Goal: Use online tool/utility: Utilize a website feature to perform a specific function

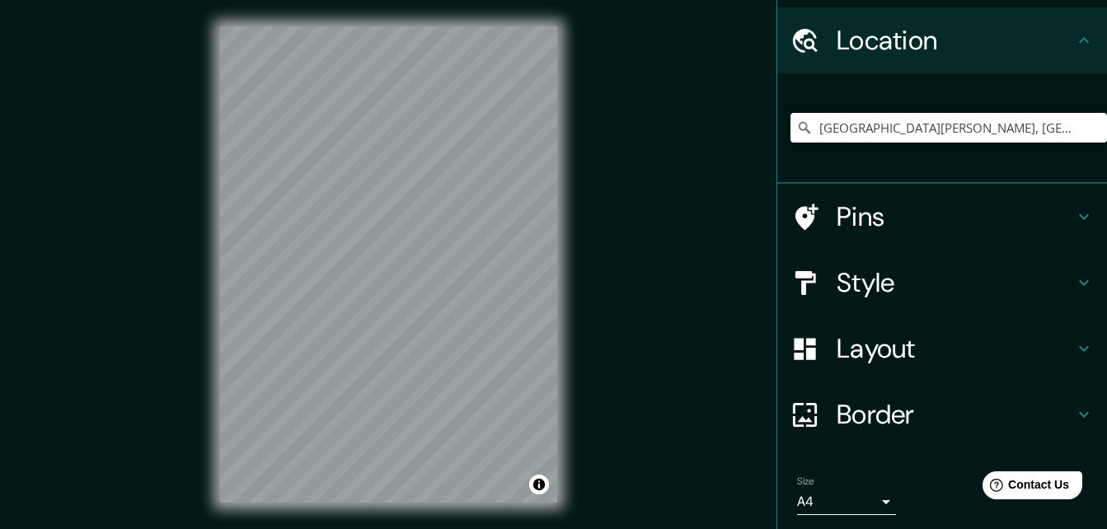
scroll to position [82, 0]
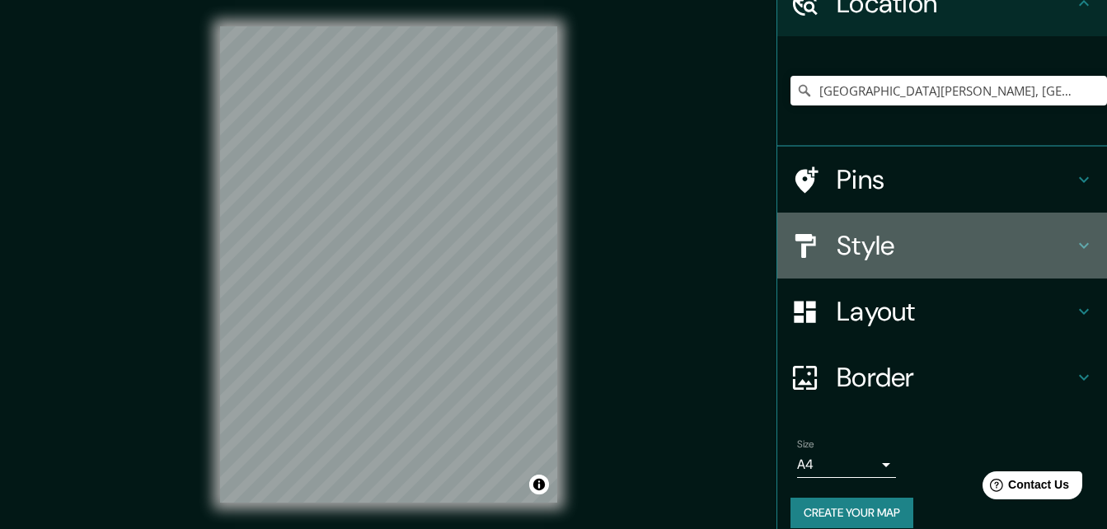
click at [857, 243] on h4 "Style" at bounding box center [955, 245] width 237 height 33
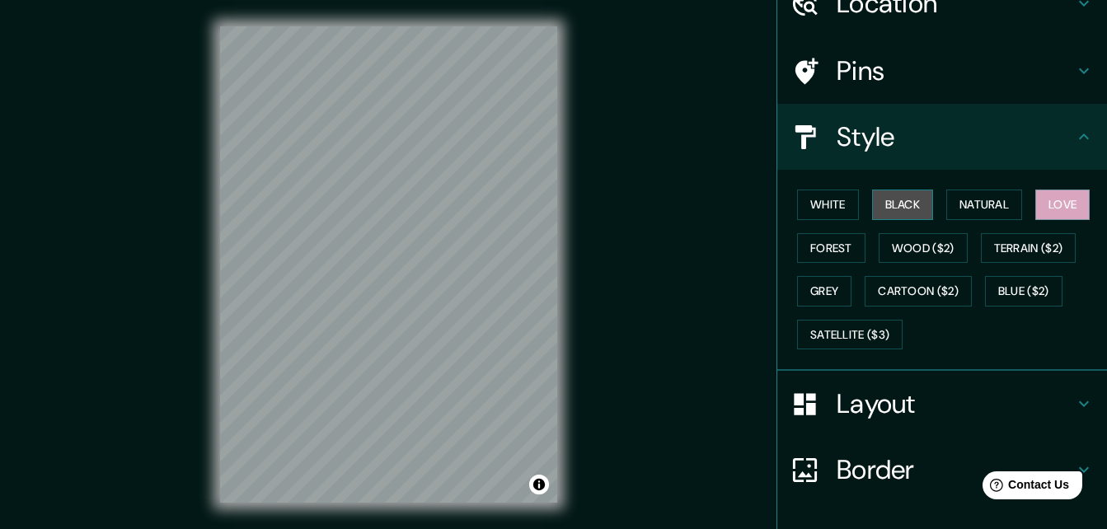
click at [879, 201] on button "Black" at bounding box center [903, 205] width 62 height 31
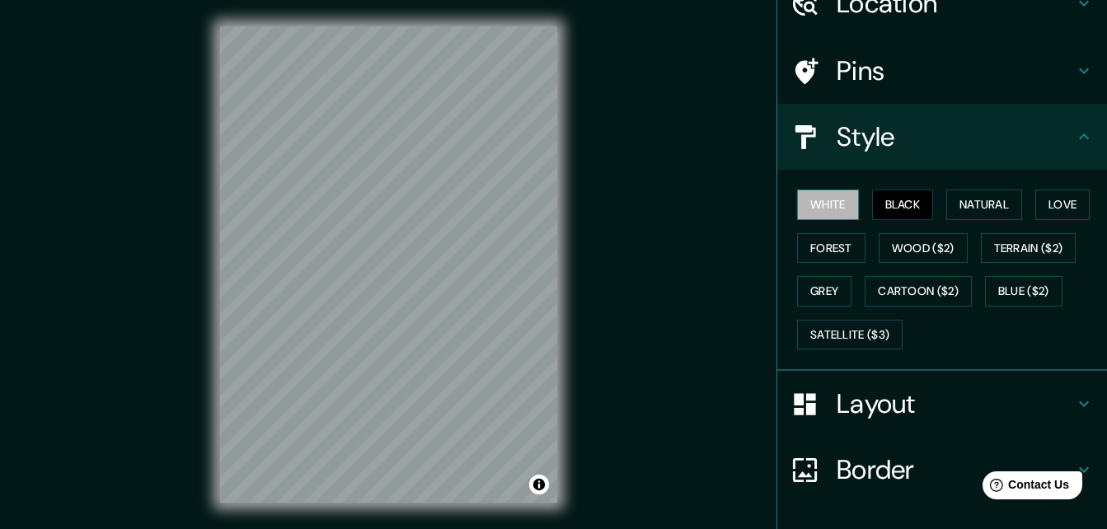
click at [804, 198] on button "White" at bounding box center [828, 205] width 62 height 31
click at [837, 395] on h4 "Layout" at bounding box center [955, 403] width 237 height 33
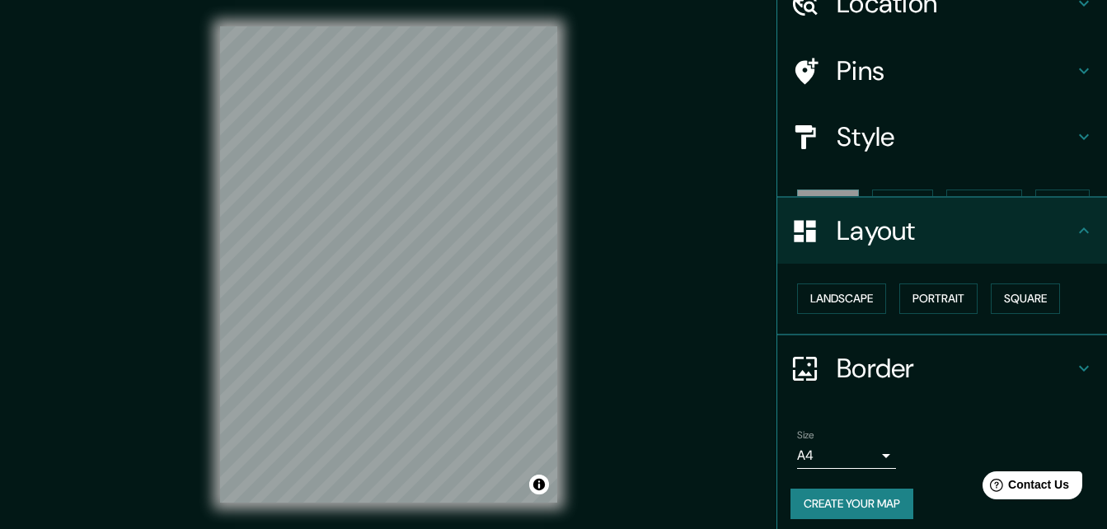
scroll to position [63, 0]
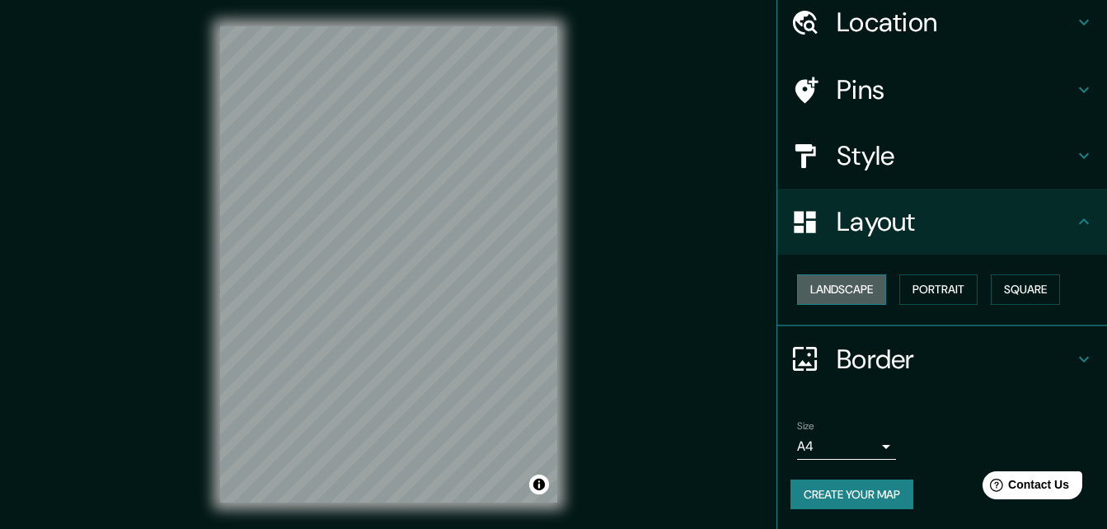
click at [843, 280] on button "Landscape" at bounding box center [841, 290] width 89 height 31
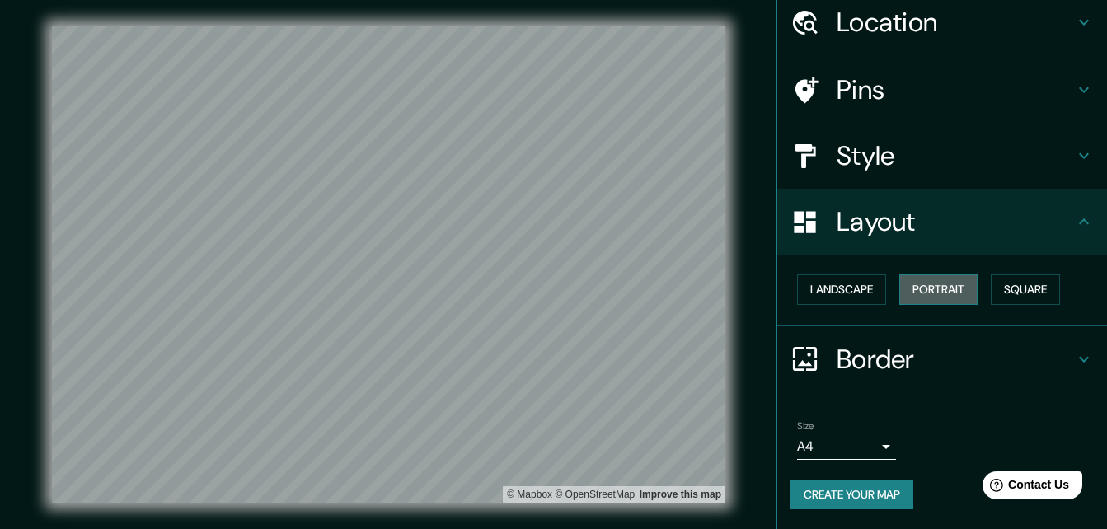
click at [935, 289] on button "Portrait" at bounding box center [938, 290] width 78 height 31
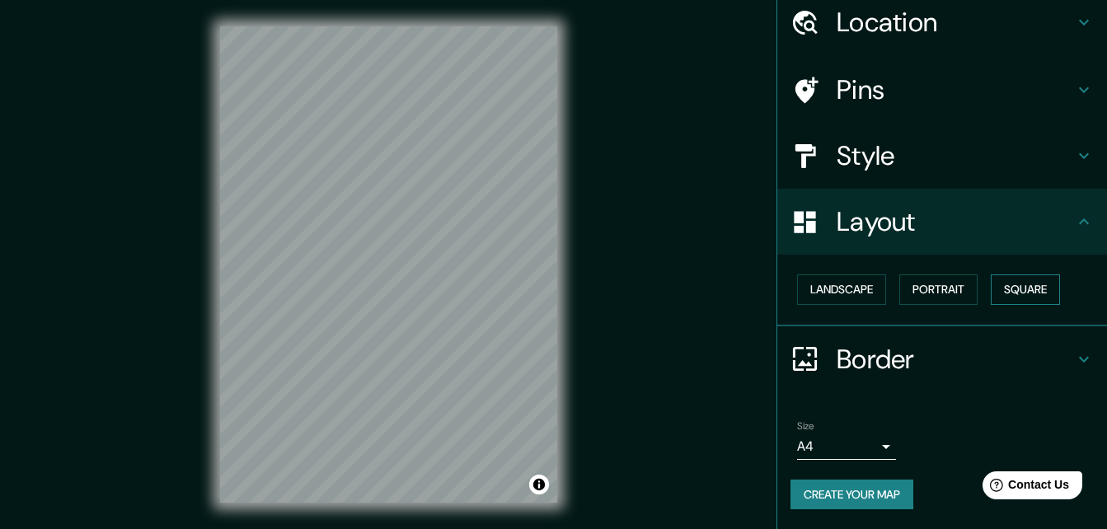
click at [1021, 284] on button "Square" at bounding box center [1025, 290] width 69 height 31
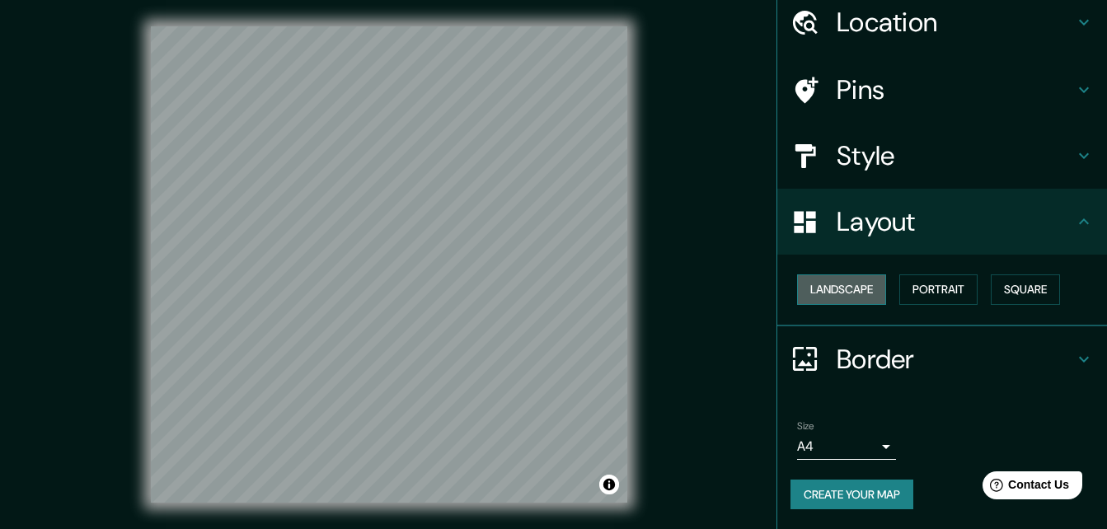
click at [843, 291] on button "Landscape" at bounding box center [841, 290] width 89 height 31
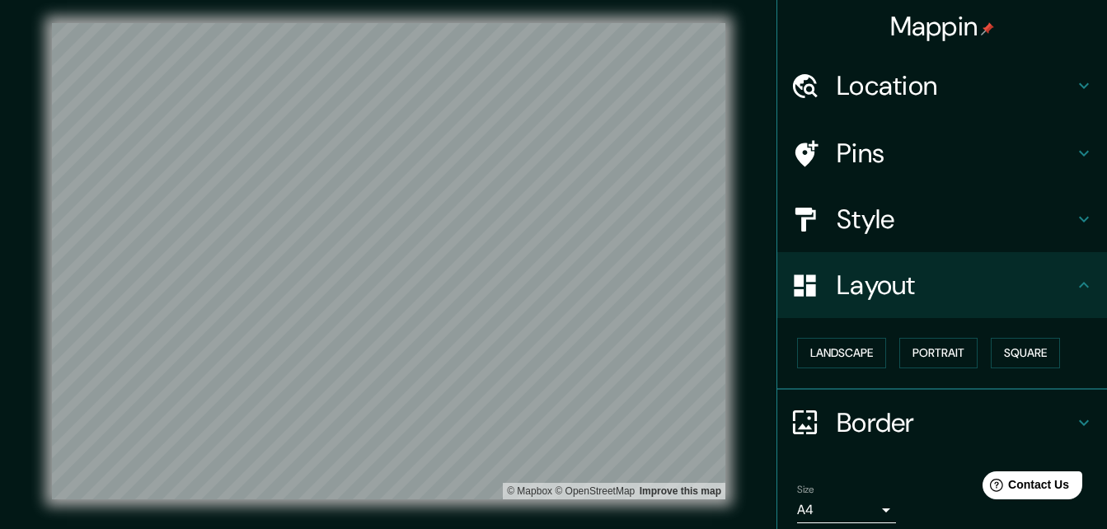
scroll to position [0, 0]
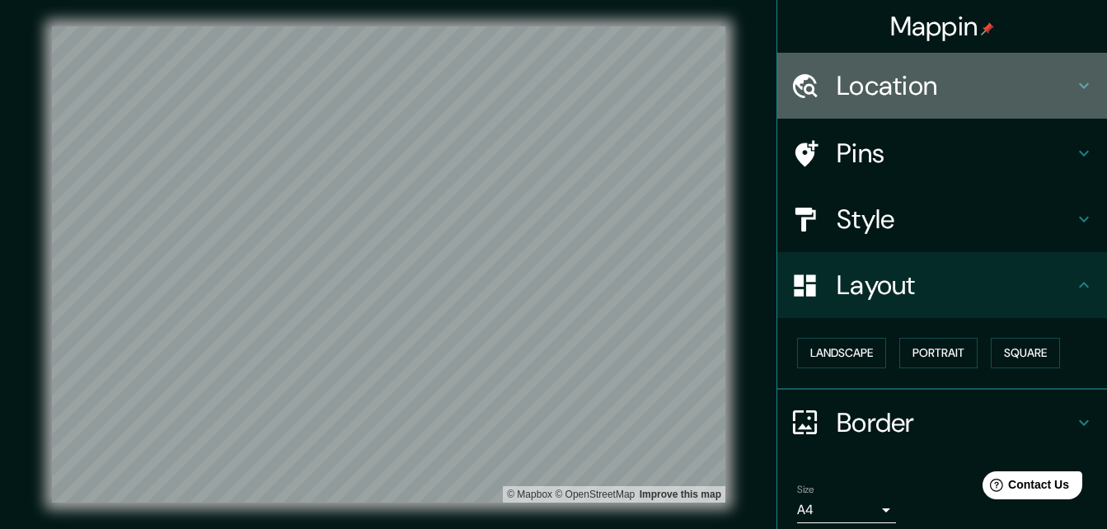
click at [869, 81] on h4 "Location" at bounding box center [955, 85] width 237 height 33
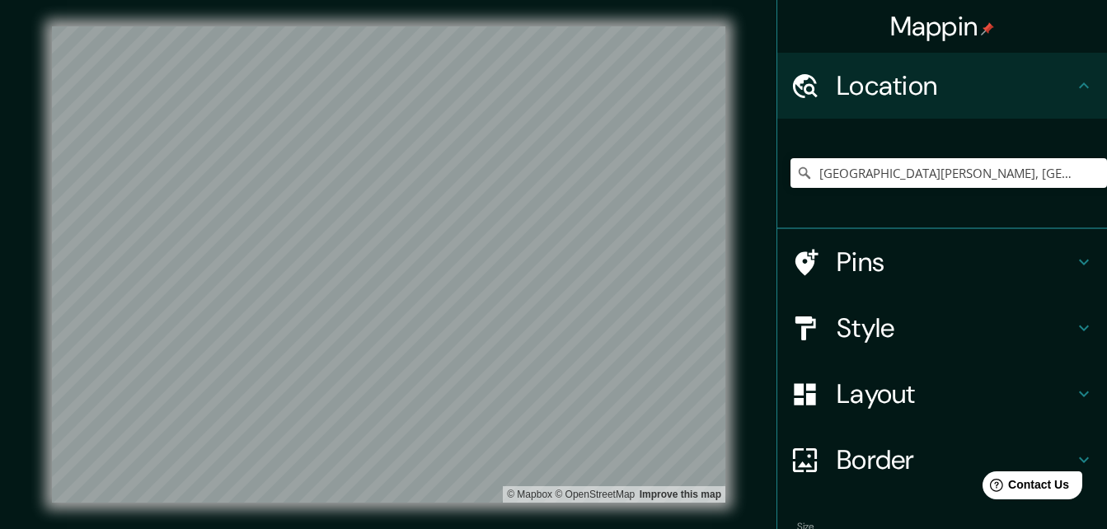
click at [895, 259] on h4 "Pins" at bounding box center [955, 262] width 237 height 33
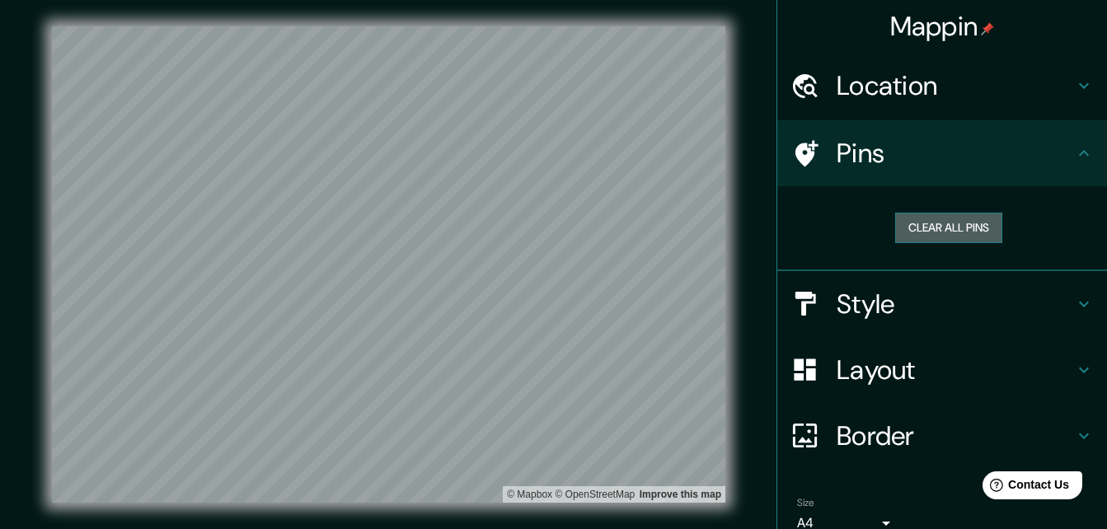
click at [917, 221] on button "Clear all pins" at bounding box center [948, 228] width 107 height 31
